Goal: Transaction & Acquisition: Download file/media

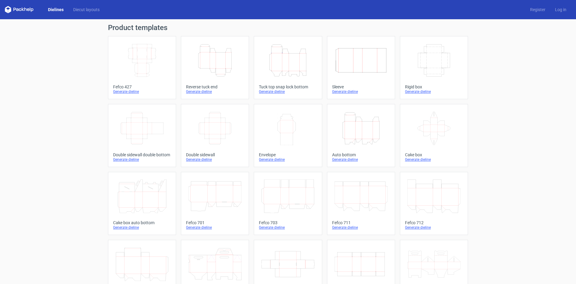
click at [282, 59] on icon "Height Depth Width" at bounding box center [287, 61] width 53 height 34
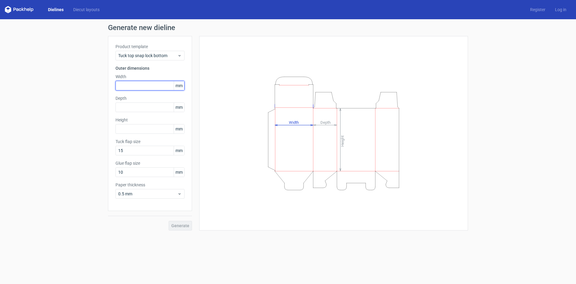
click at [128, 84] on input "text" at bounding box center [150, 86] width 69 height 10
type input "145"
click at [125, 106] on input "text" at bounding box center [150, 107] width 69 height 10
type input "125"
click at [133, 125] on input "text" at bounding box center [150, 129] width 69 height 10
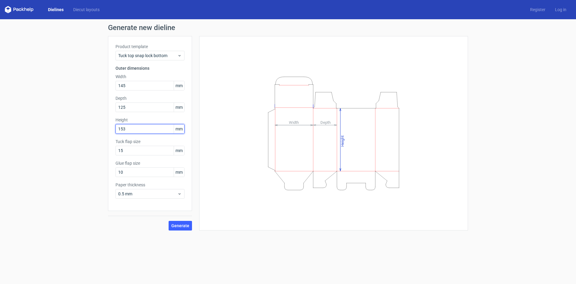
type input "153"
click at [169, 221] on button "Generate" at bounding box center [180, 226] width 23 height 10
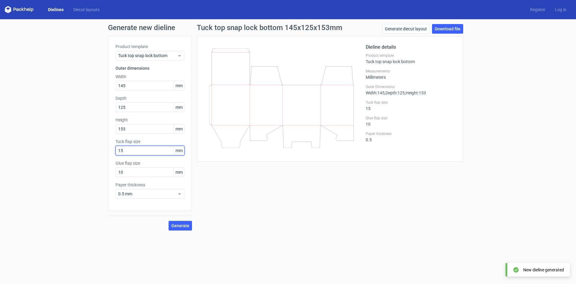
click at [150, 152] on input "15" at bounding box center [150, 151] width 69 height 10
click at [134, 173] on input "10" at bounding box center [150, 172] width 69 height 10
click at [139, 191] on span "0.5 mm" at bounding box center [147, 194] width 59 height 6
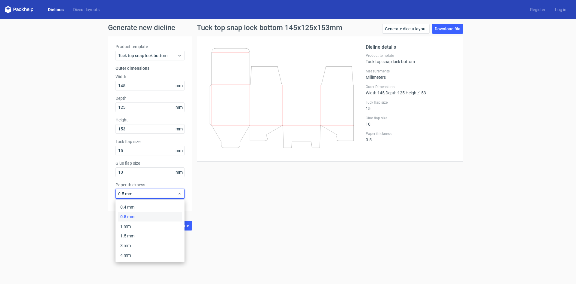
click at [251, 196] on div "Tuck top snap lock bottom 145x125x153mm Generate diecut layout Download file Di…" at bounding box center [330, 127] width 276 height 206
click at [161, 191] on span "0.5 mm" at bounding box center [147, 194] width 59 height 6
click at [132, 241] on div "3 mm" at bounding box center [150, 245] width 64 height 10
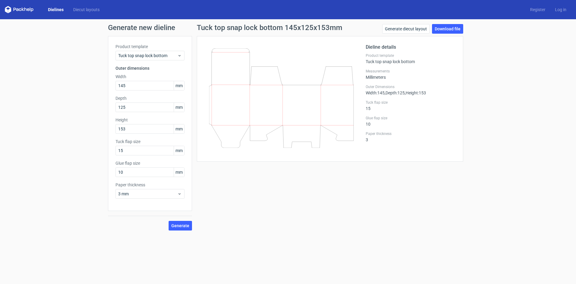
click at [253, 164] on div "Tuck top snap lock bottom 145x125x153mm Generate diecut layout Download file Di…" at bounding box center [330, 127] width 276 height 206
click at [183, 224] on span "Generate" at bounding box center [180, 225] width 18 height 4
click at [146, 54] on span "Tuck top snap lock bottom" at bounding box center [147, 56] width 59 height 6
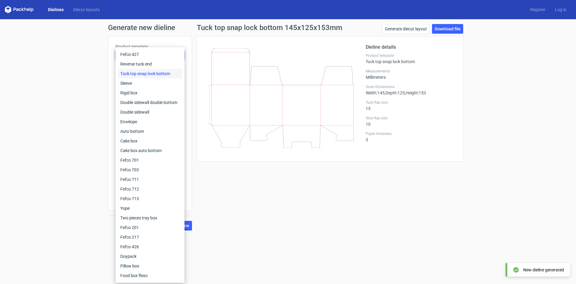
click at [59, 165] on div "Generate new dieline Product template Tuck top snap lock bottom Outer dimension…" at bounding box center [288, 127] width 576 height 216
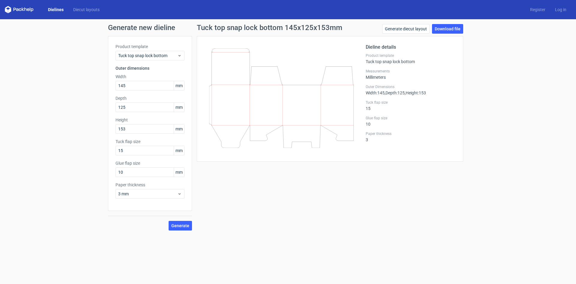
click at [252, 127] on icon at bounding box center [281, 97] width 145 height 99
click at [447, 29] on link "Download file" at bounding box center [447, 29] width 31 height 10
